Goal: Use online tool/utility: Utilize a website feature to perform a specific function

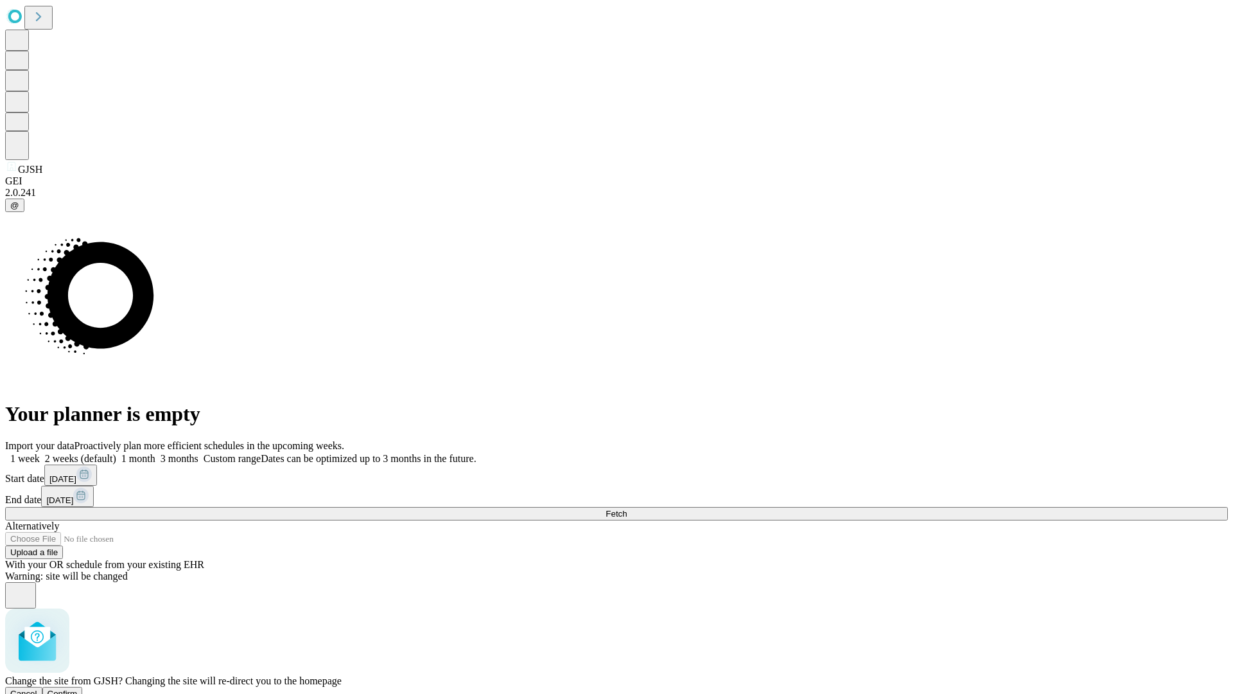
click at [78, 688] on span "Confirm" at bounding box center [63, 693] width 30 height 10
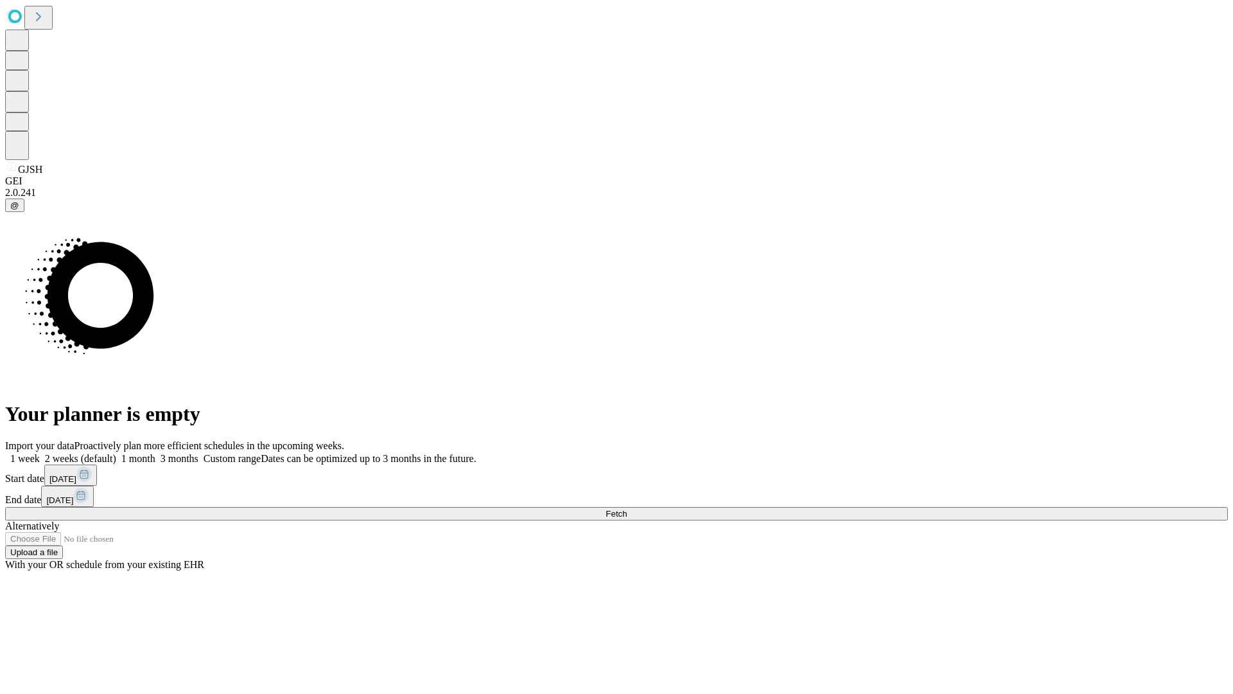
click at [40, 453] on label "1 week" at bounding box center [22, 458] width 35 height 11
click at [627, 509] on span "Fetch" at bounding box center [616, 514] width 21 height 10
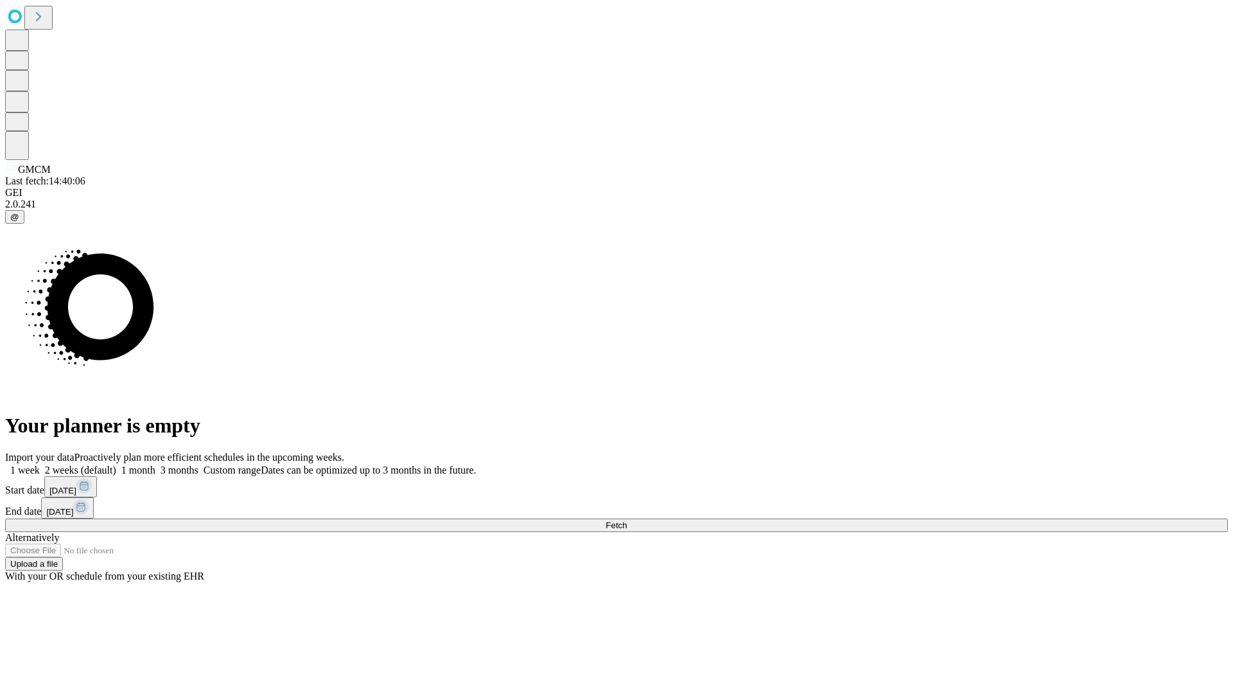
click at [40, 464] on label "1 week" at bounding box center [22, 469] width 35 height 11
click at [627, 520] on span "Fetch" at bounding box center [616, 525] width 21 height 10
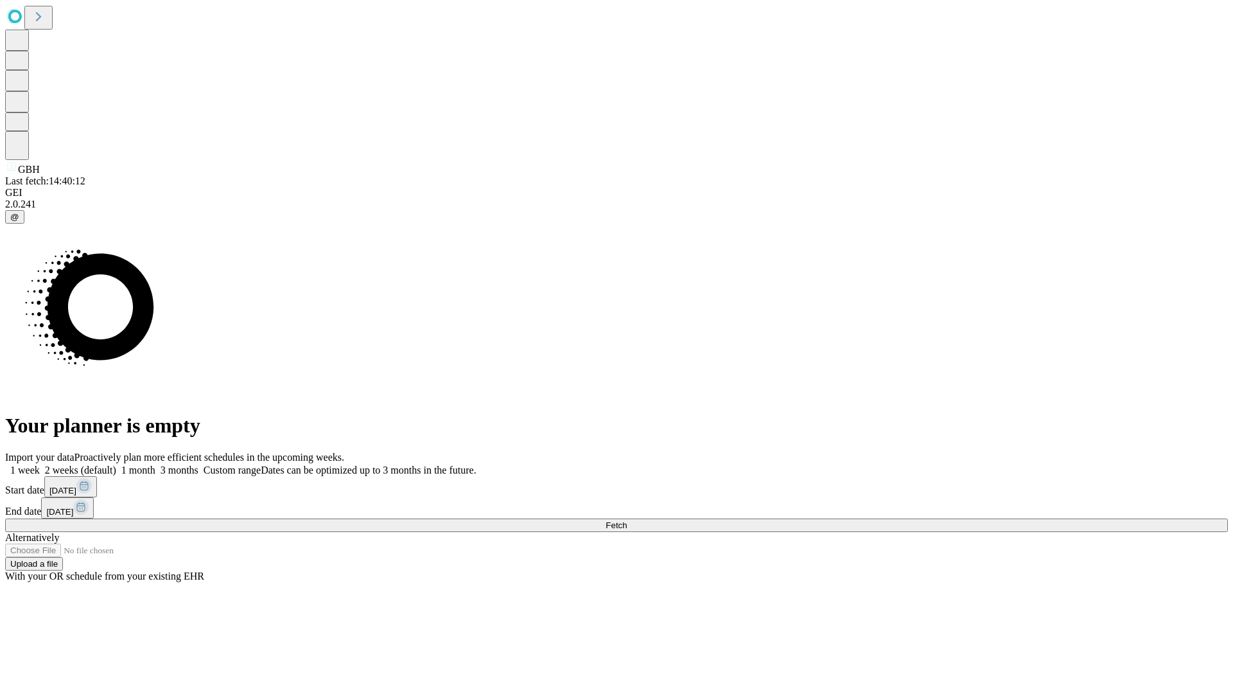
click at [40, 464] on label "1 week" at bounding box center [22, 469] width 35 height 11
click at [627, 520] on span "Fetch" at bounding box center [616, 525] width 21 height 10
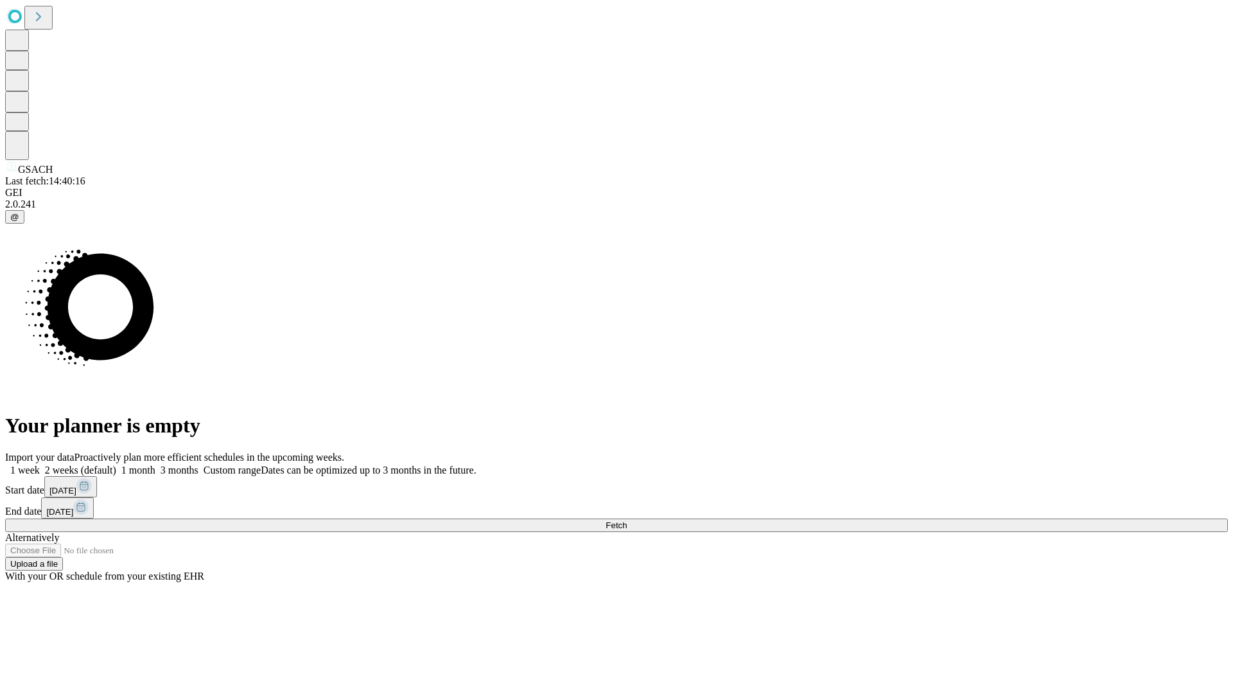
click at [40, 464] on label "1 week" at bounding box center [22, 469] width 35 height 11
click at [627, 520] on span "Fetch" at bounding box center [616, 525] width 21 height 10
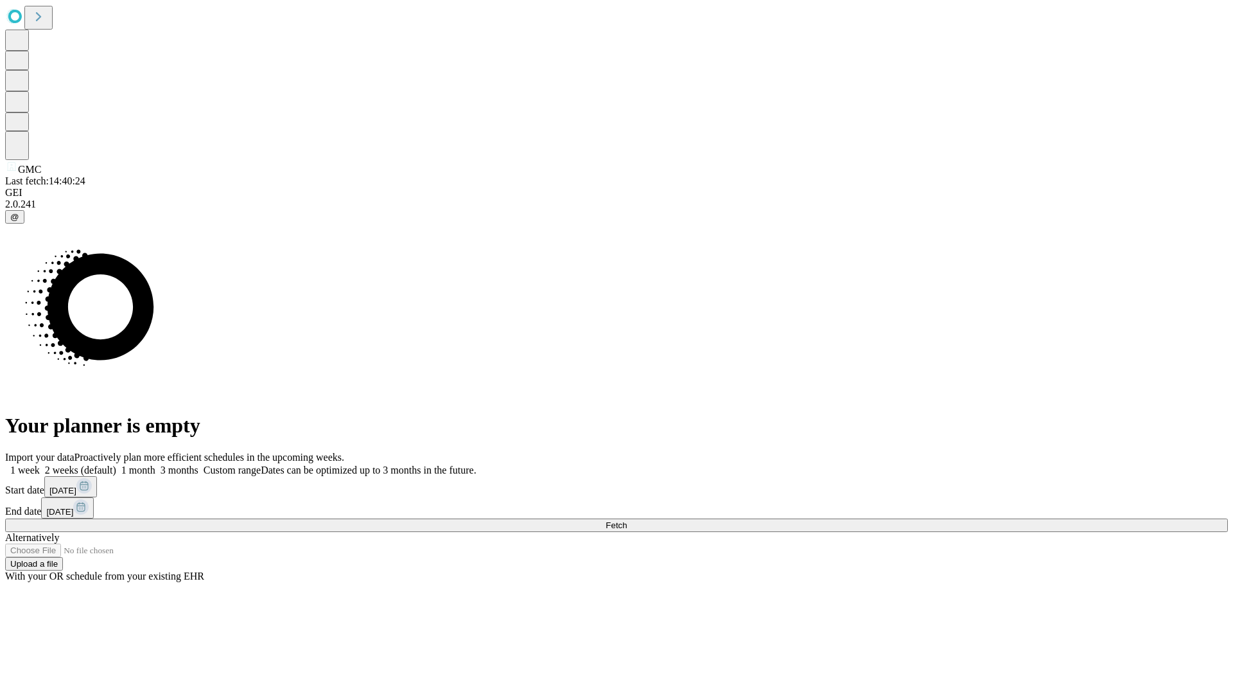
click at [627, 520] on span "Fetch" at bounding box center [616, 525] width 21 height 10
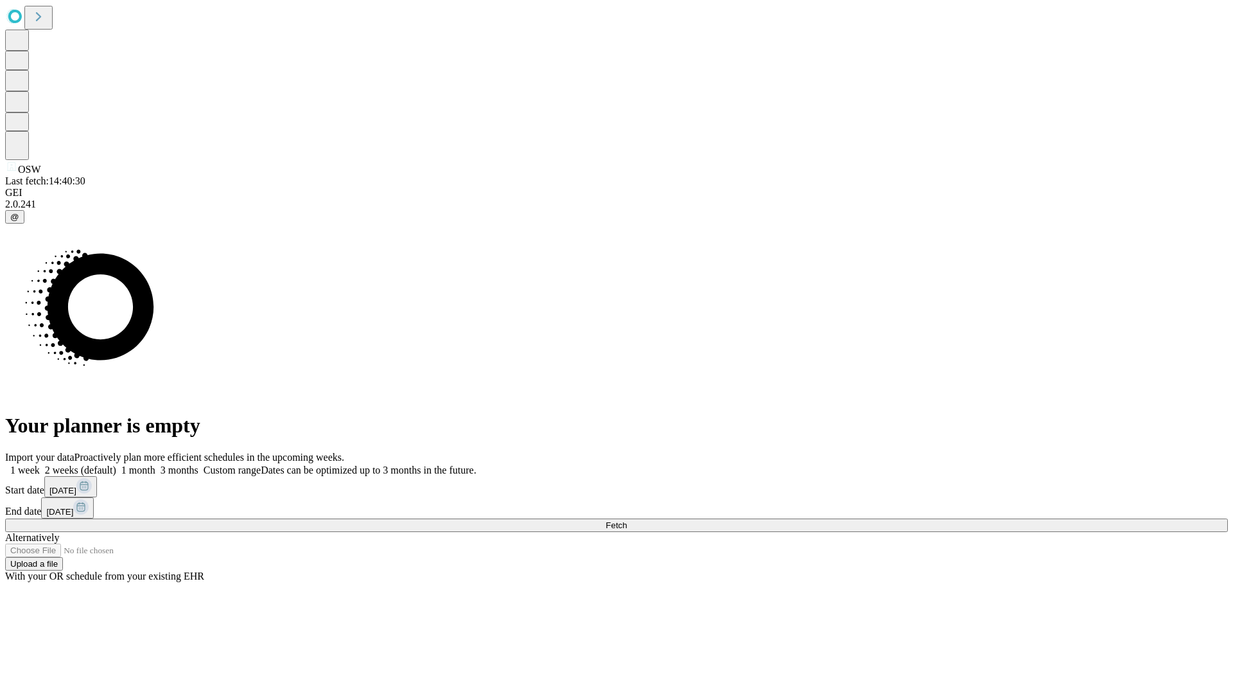
click at [40, 464] on label "1 week" at bounding box center [22, 469] width 35 height 11
click at [627, 520] on span "Fetch" at bounding box center [616, 525] width 21 height 10
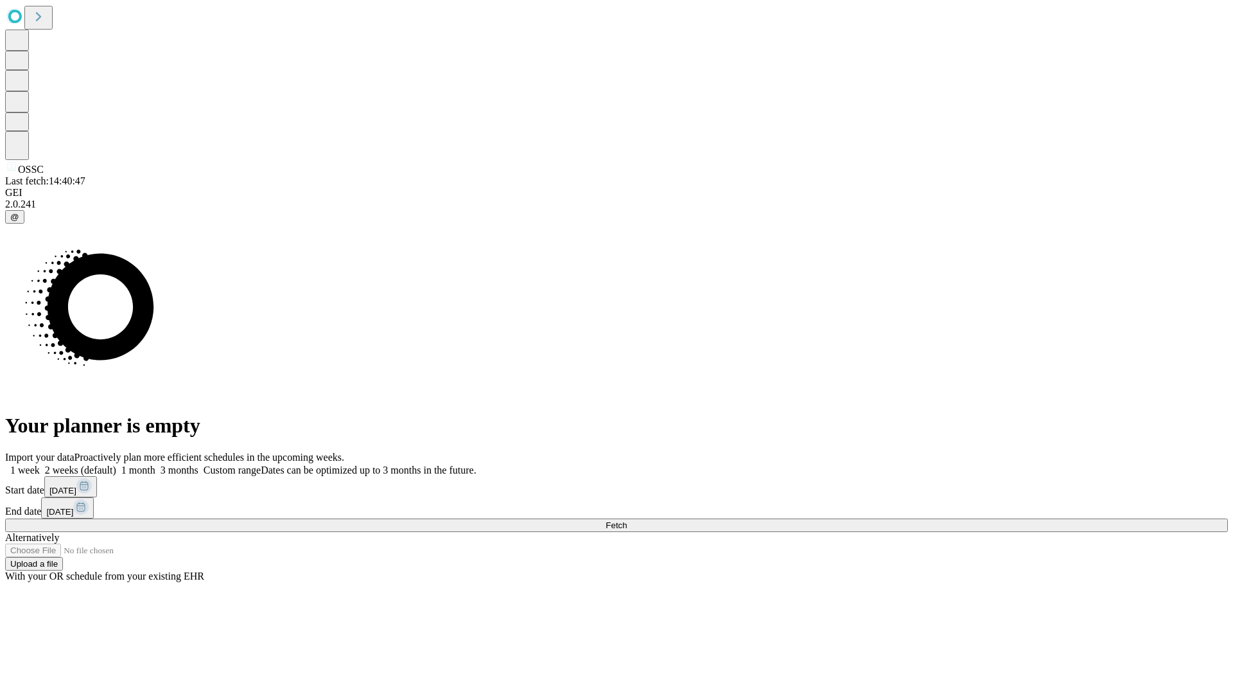
click at [40, 464] on label "1 week" at bounding box center [22, 469] width 35 height 11
click at [627, 520] on span "Fetch" at bounding box center [616, 525] width 21 height 10
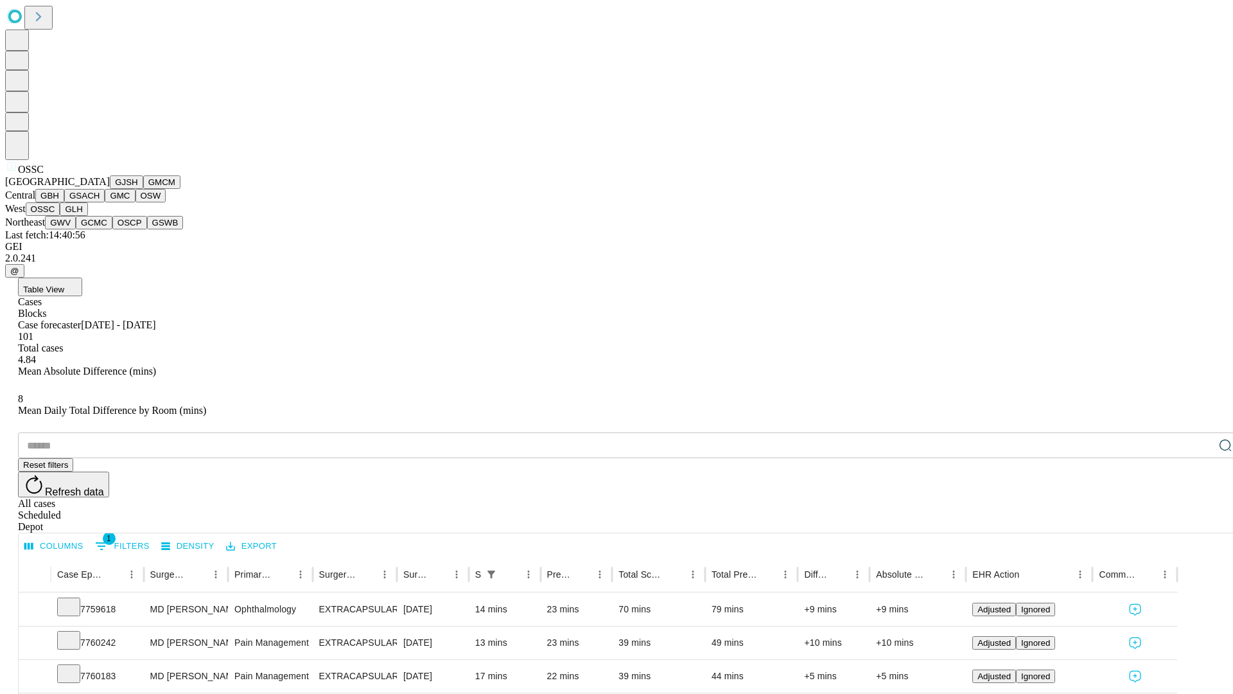
click at [87, 216] on button "GLH" at bounding box center [74, 208] width 28 height 13
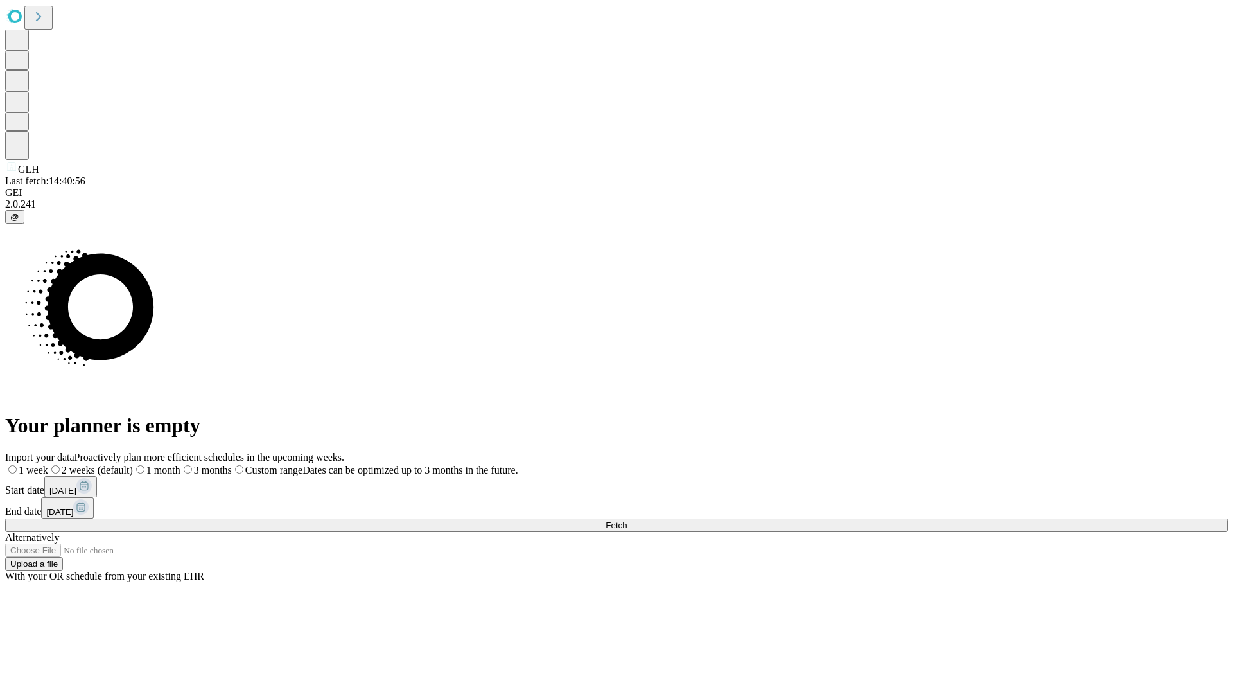
click at [48, 464] on label "1 week" at bounding box center [26, 469] width 43 height 11
click at [627, 520] on span "Fetch" at bounding box center [616, 525] width 21 height 10
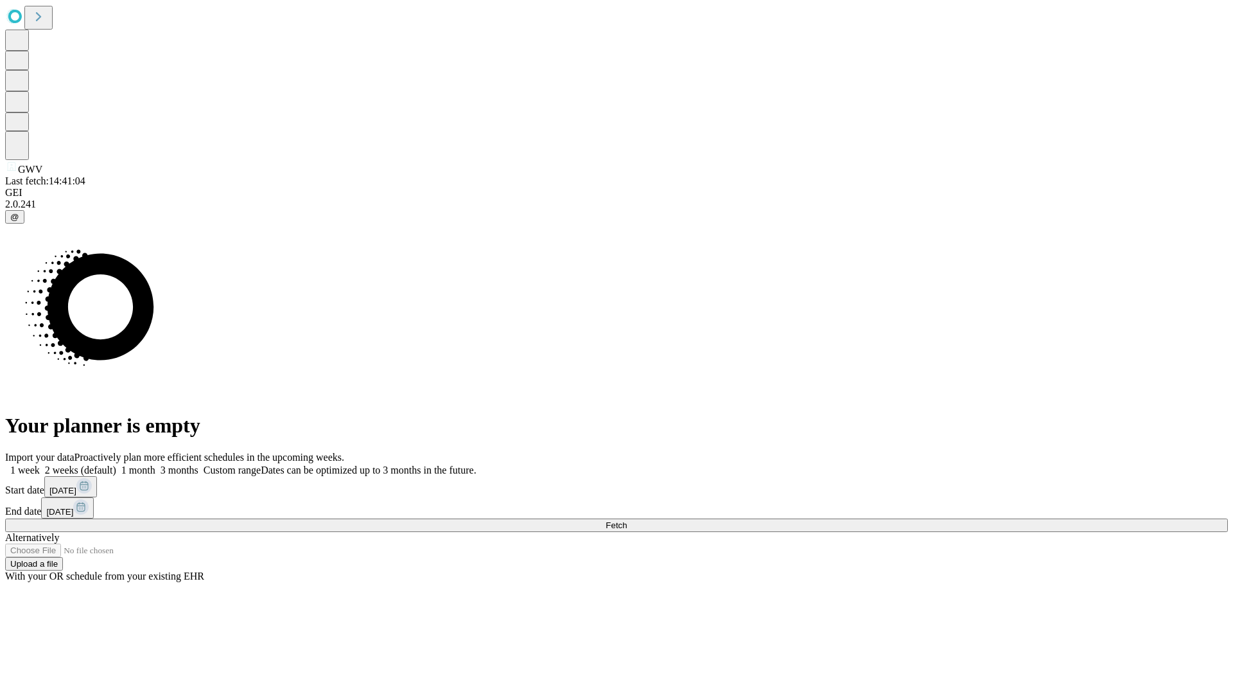
click at [40, 464] on label "1 week" at bounding box center [22, 469] width 35 height 11
click at [627, 520] on span "Fetch" at bounding box center [616, 525] width 21 height 10
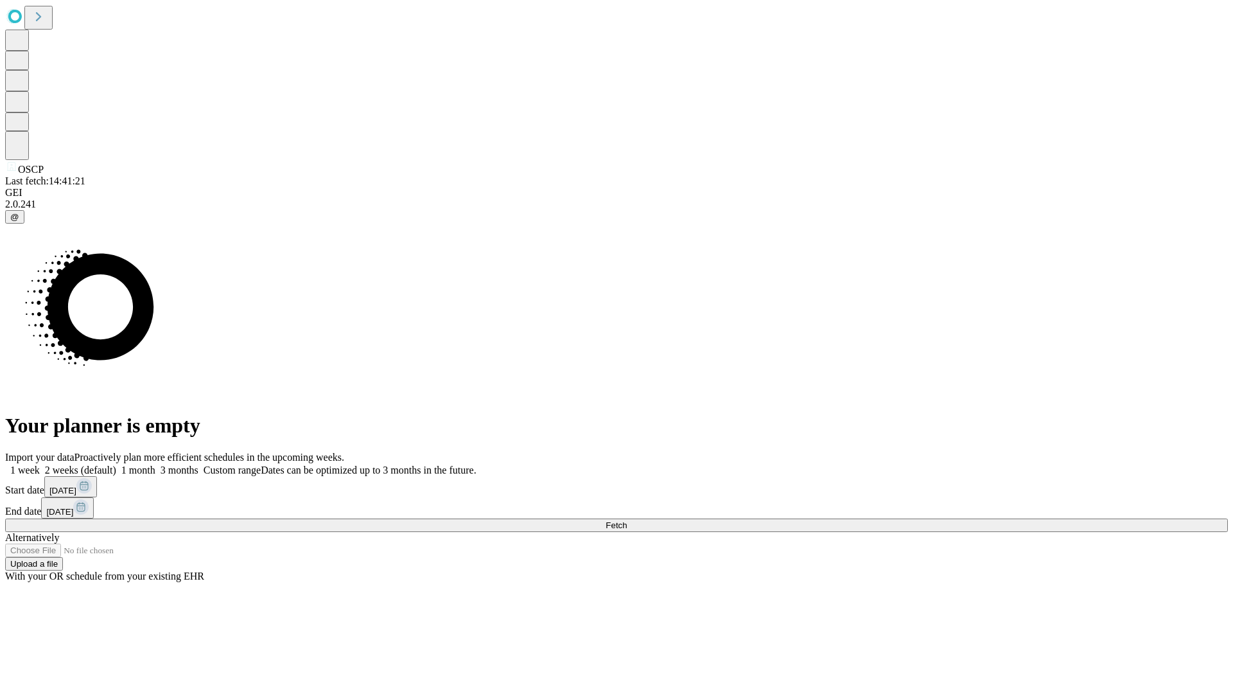
click at [40, 464] on label "1 week" at bounding box center [22, 469] width 35 height 11
click at [627, 520] on span "Fetch" at bounding box center [616, 525] width 21 height 10
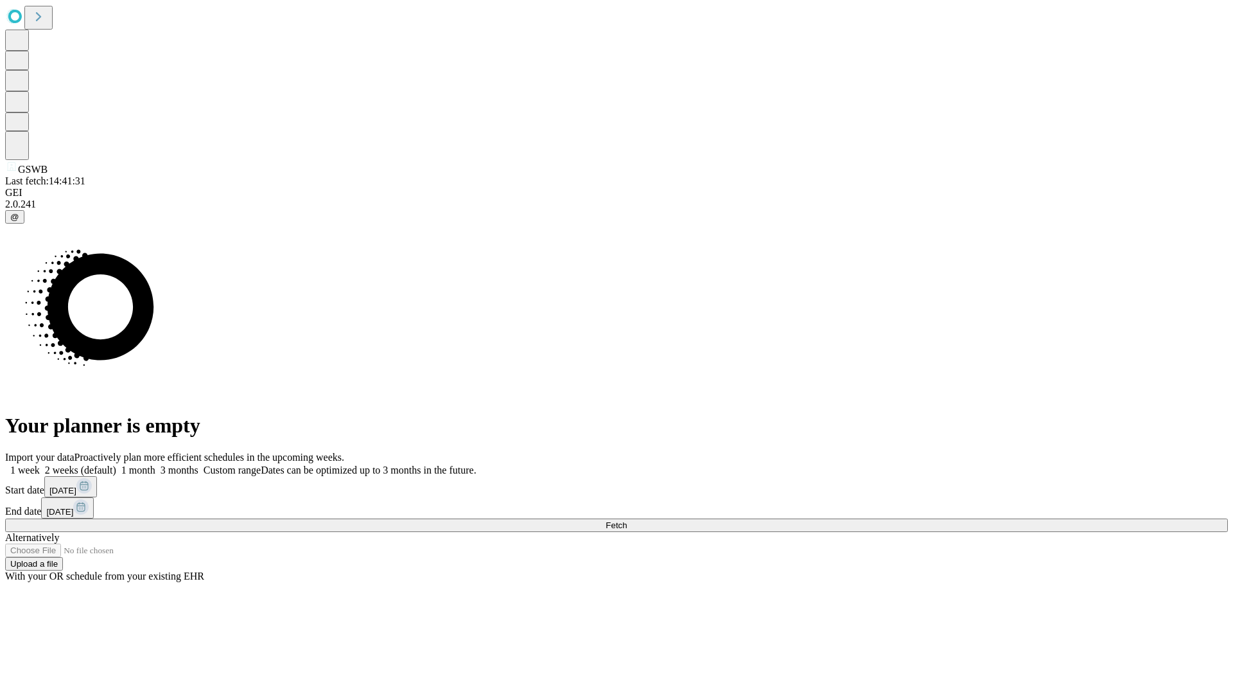
click at [40, 464] on label "1 week" at bounding box center [22, 469] width 35 height 11
click at [627, 520] on span "Fetch" at bounding box center [616, 525] width 21 height 10
